Goal: Use online tool/utility: Utilize a website feature to perform a specific function

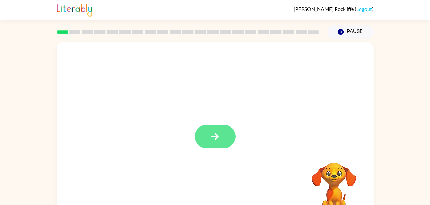
click at [216, 140] on icon "button" at bounding box center [214, 136] width 11 height 11
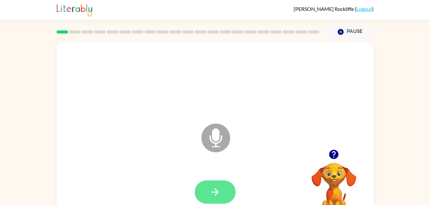
click at [226, 191] on button "button" at bounding box center [215, 192] width 41 height 23
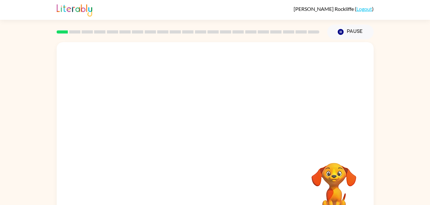
drag, startPoint x: 330, startPoint y: 139, endPoint x: 269, endPoint y: 192, distance: 81.4
click at [269, 192] on div "Your browser must support playing .mp4 files to use Literably. Please try using…" at bounding box center [215, 133] width 317 height 183
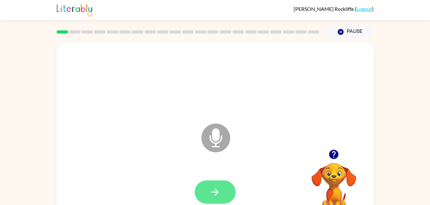
click at [216, 190] on icon "button" at bounding box center [214, 192] width 11 height 11
click at [203, 194] on button "button" at bounding box center [215, 192] width 41 height 23
click at [219, 186] on button "button" at bounding box center [215, 192] width 41 height 23
click at [216, 192] on icon "button" at bounding box center [214, 192] width 11 height 11
click at [210, 193] on icon "button" at bounding box center [214, 192] width 11 height 11
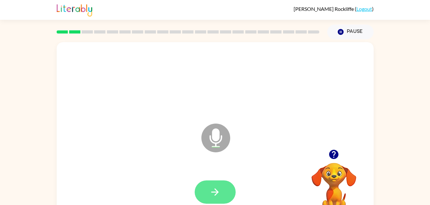
click at [219, 192] on icon "button" at bounding box center [214, 192] width 11 height 11
click at [211, 181] on button "button" at bounding box center [215, 192] width 41 height 23
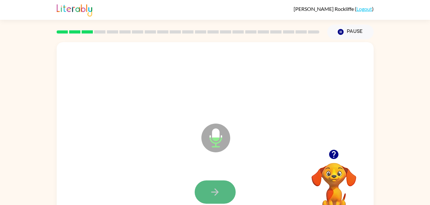
click at [228, 191] on button "button" at bounding box center [215, 192] width 41 height 23
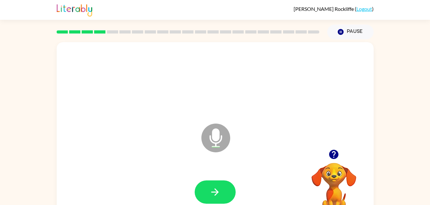
click at [333, 148] on button "button" at bounding box center [333, 155] width 16 height 16
click at [217, 191] on icon "button" at bounding box center [214, 192] width 11 height 11
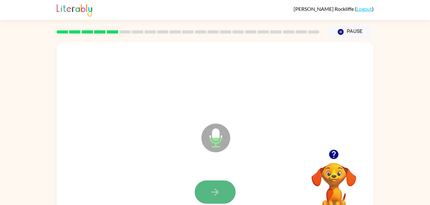
click at [207, 190] on button "button" at bounding box center [215, 192] width 41 height 23
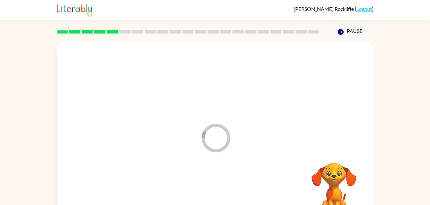
click at [207, 190] on div at bounding box center [215, 192] width 304 height 52
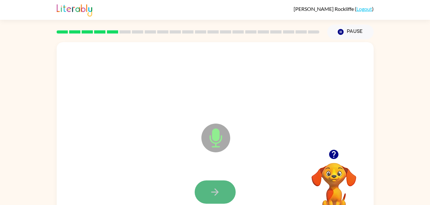
click at [217, 194] on icon "button" at bounding box center [214, 192] width 7 height 7
click at [219, 194] on icon "button" at bounding box center [214, 192] width 11 height 11
click at [223, 187] on button "button" at bounding box center [215, 192] width 41 height 23
click at [204, 194] on button "button" at bounding box center [215, 192] width 41 height 23
click at [205, 189] on button "button" at bounding box center [215, 192] width 41 height 23
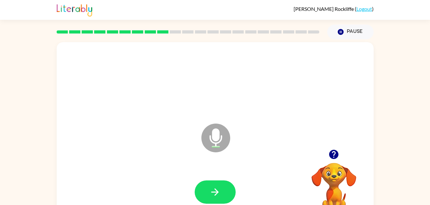
click at [364, 162] on div at bounding box center [334, 155] width 64 height 16
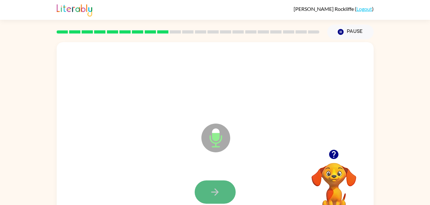
click at [215, 191] on icon "button" at bounding box center [214, 192] width 11 height 11
click at [221, 189] on button "button" at bounding box center [215, 192] width 41 height 23
click at [226, 190] on button "button" at bounding box center [215, 192] width 41 height 23
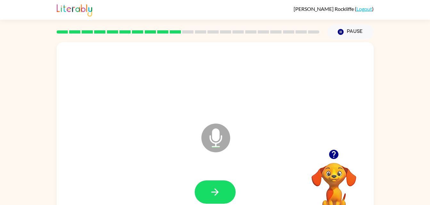
click at [218, 190] on icon "button" at bounding box center [214, 192] width 11 height 11
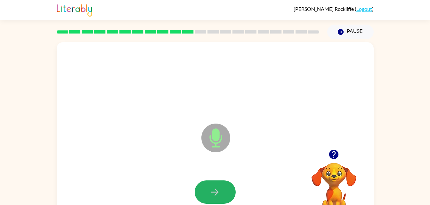
click at [218, 190] on icon "button" at bounding box center [214, 192] width 11 height 11
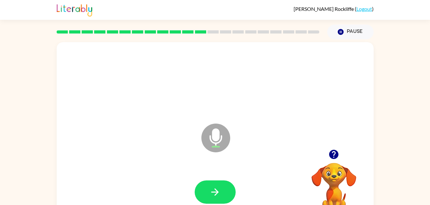
click at [218, 190] on icon "button" at bounding box center [214, 192] width 11 height 11
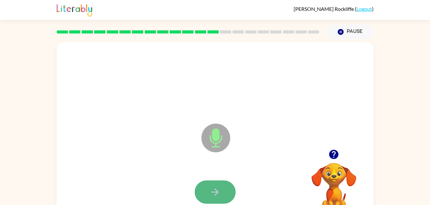
drag, startPoint x: 217, startPoint y: 185, endPoint x: 211, endPoint y: 190, distance: 7.5
click at [211, 190] on icon "button" at bounding box center [214, 192] width 11 height 11
click at [214, 189] on icon "button" at bounding box center [214, 192] width 11 height 11
click at [216, 190] on icon "button" at bounding box center [214, 192] width 7 height 7
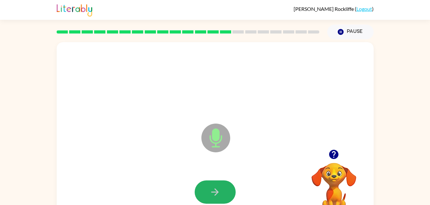
click at [216, 190] on icon "button" at bounding box center [214, 192] width 7 height 7
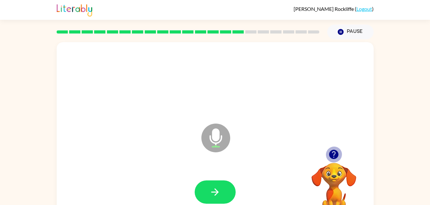
drag, startPoint x: 216, startPoint y: 190, endPoint x: 331, endPoint y: 151, distance: 121.3
click at [331, 151] on icon "button" at bounding box center [333, 154] width 9 height 9
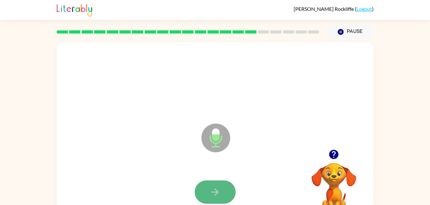
click at [218, 183] on button "button" at bounding box center [215, 192] width 41 height 23
click at [215, 189] on icon "button" at bounding box center [214, 192] width 7 height 7
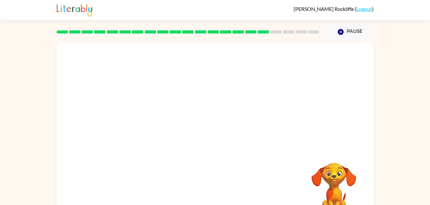
click at [215, 189] on div "Your browser must support playing .mp4 files to use Literably. Please try using…" at bounding box center [215, 133] width 317 height 183
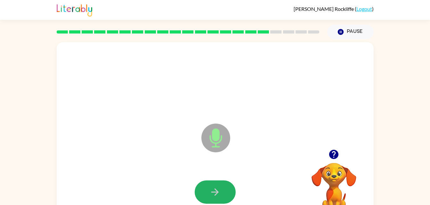
click at [215, 189] on icon "button" at bounding box center [214, 192] width 7 height 7
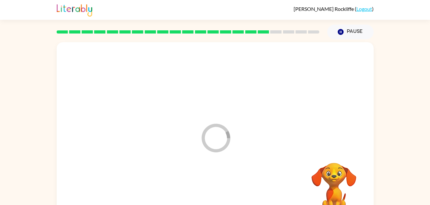
click at [215, 189] on div at bounding box center [215, 192] width 304 height 52
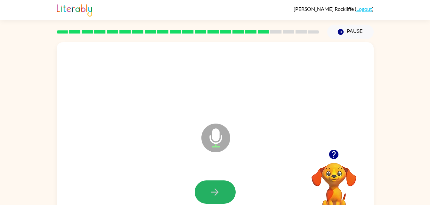
click at [215, 189] on icon "button" at bounding box center [214, 192] width 7 height 7
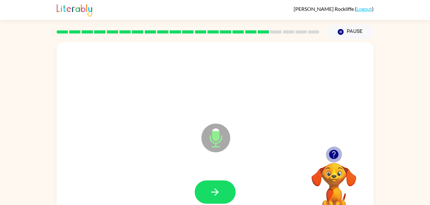
click at [334, 154] on icon "button" at bounding box center [333, 154] width 11 height 11
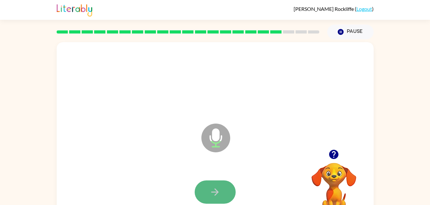
click at [218, 187] on icon "button" at bounding box center [214, 192] width 11 height 11
click at [228, 183] on button "button" at bounding box center [215, 192] width 41 height 23
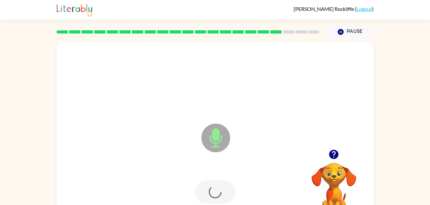
click at [228, 183] on div at bounding box center [215, 192] width 41 height 23
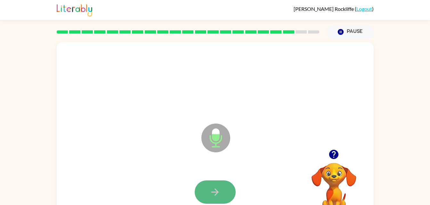
click at [213, 193] on icon "button" at bounding box center [214, 192] width 11 height 11
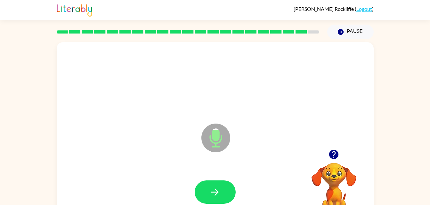
click at [213, 193] on icon "button" at bounding box center [214, 192] width 11 height 11
click at [213, 193] on div at bounding box center [215, 192] width 41 height 23
